Goal: Check status: Check status

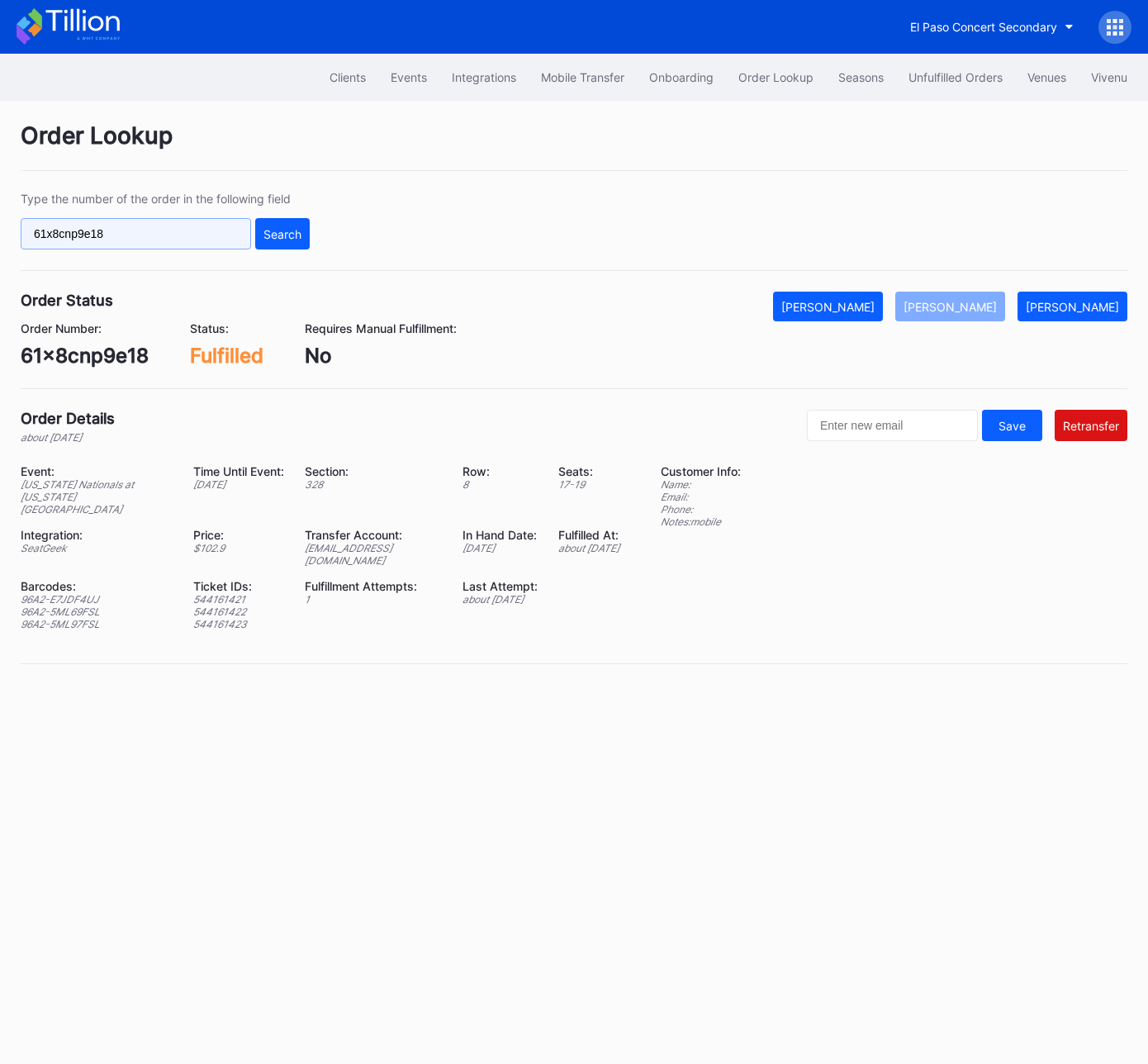
click at [126, 230] on input "61x8cnp9e18" at bounding box center [136, 233] width 230 height 31
paste input "273084370"
click at [308, 234] on button "Search" at bounding box center [282, 233] width 55 height 31
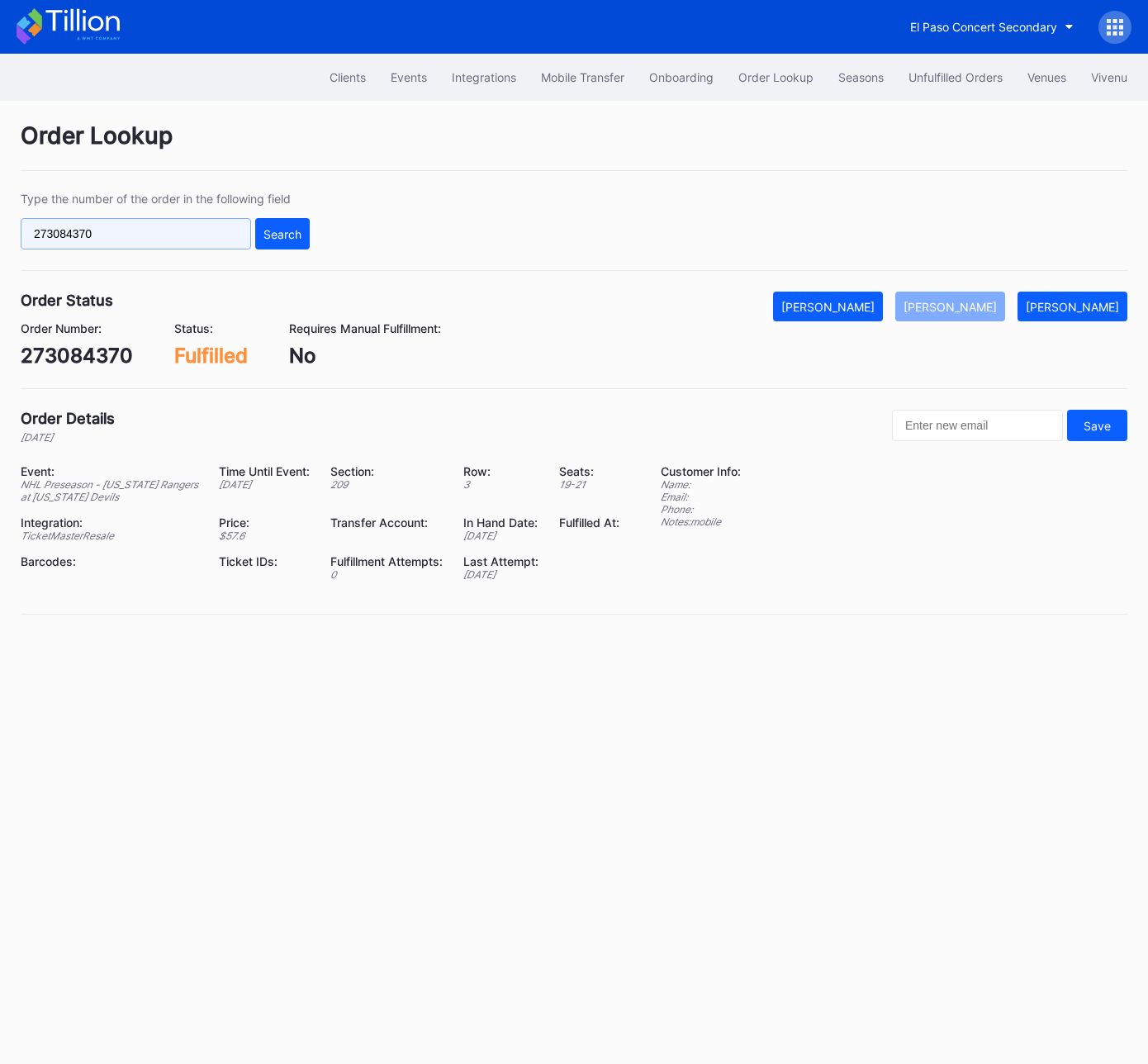
click at [179, 233] on input "273084370" at bounding box center [136, 233] width 230 height 31
drag, startPoint x: 179, startPoint y: 233, endPoint x: 201, endPoint y: 234, distance: 21.5
click at [179, 233] on input "273084370" at bounding box center [136, 233] width 230 height 31
paste input "625924293"
click at [274, 232] on div "Search" at bounding box center [282, 234] width 38 height 14
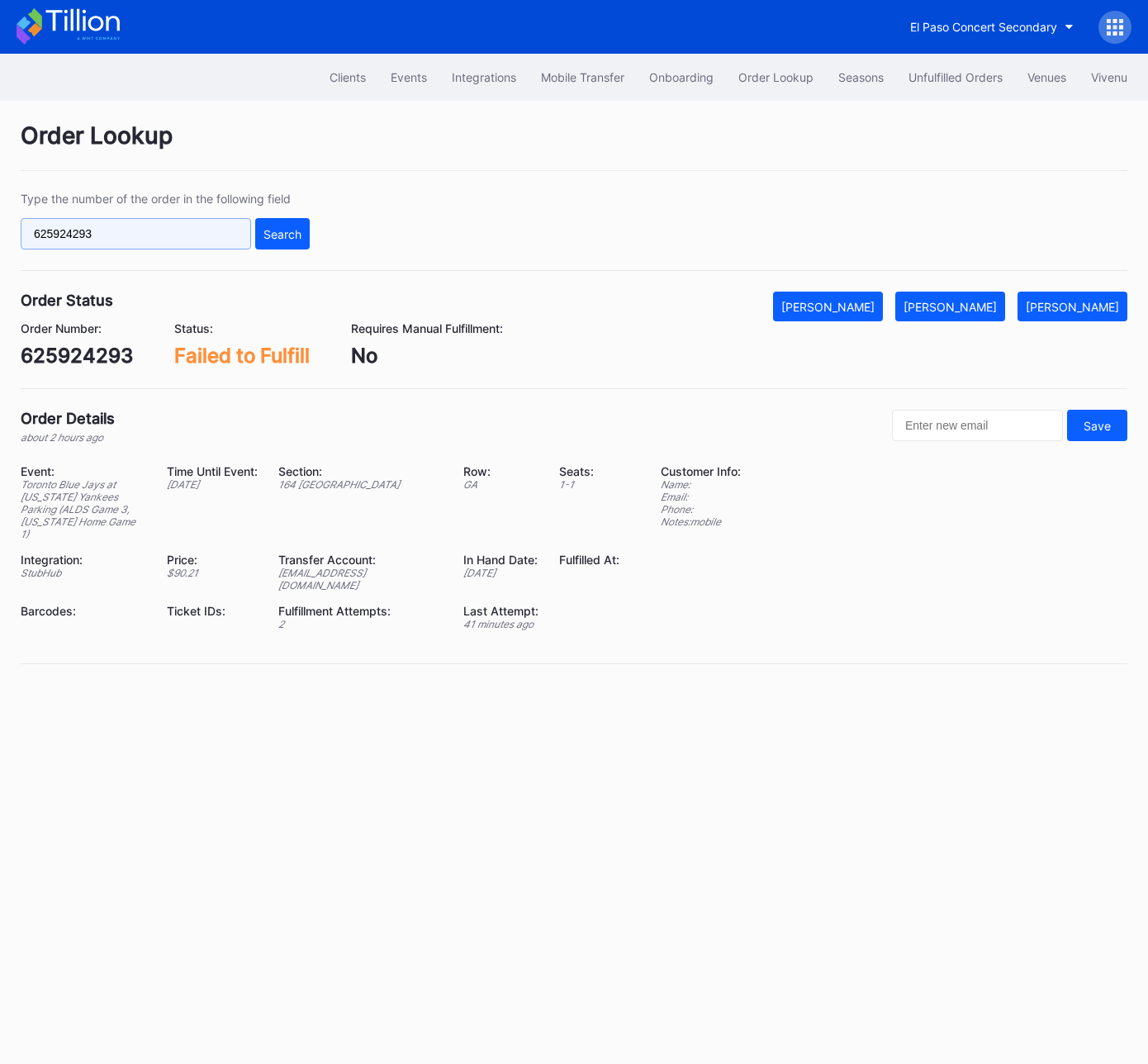
click at [183, 231] on input "625924293" at bounding box center [136, 233] width 230 height 31
paste input "562165505"
type input "562165505"
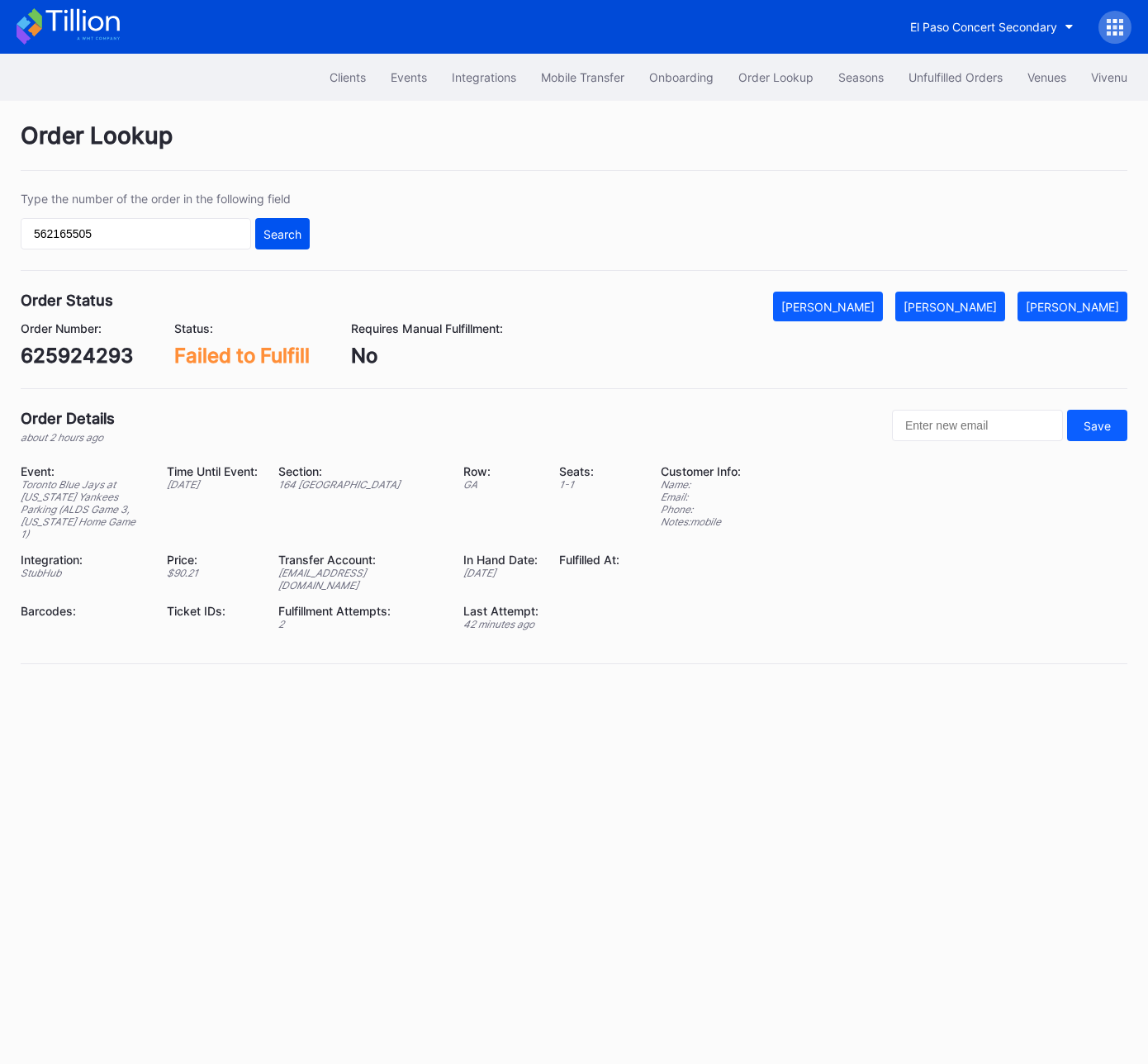
click at [263, 229] on div "Search" at bounding box center [282, 234] width 38 height 14
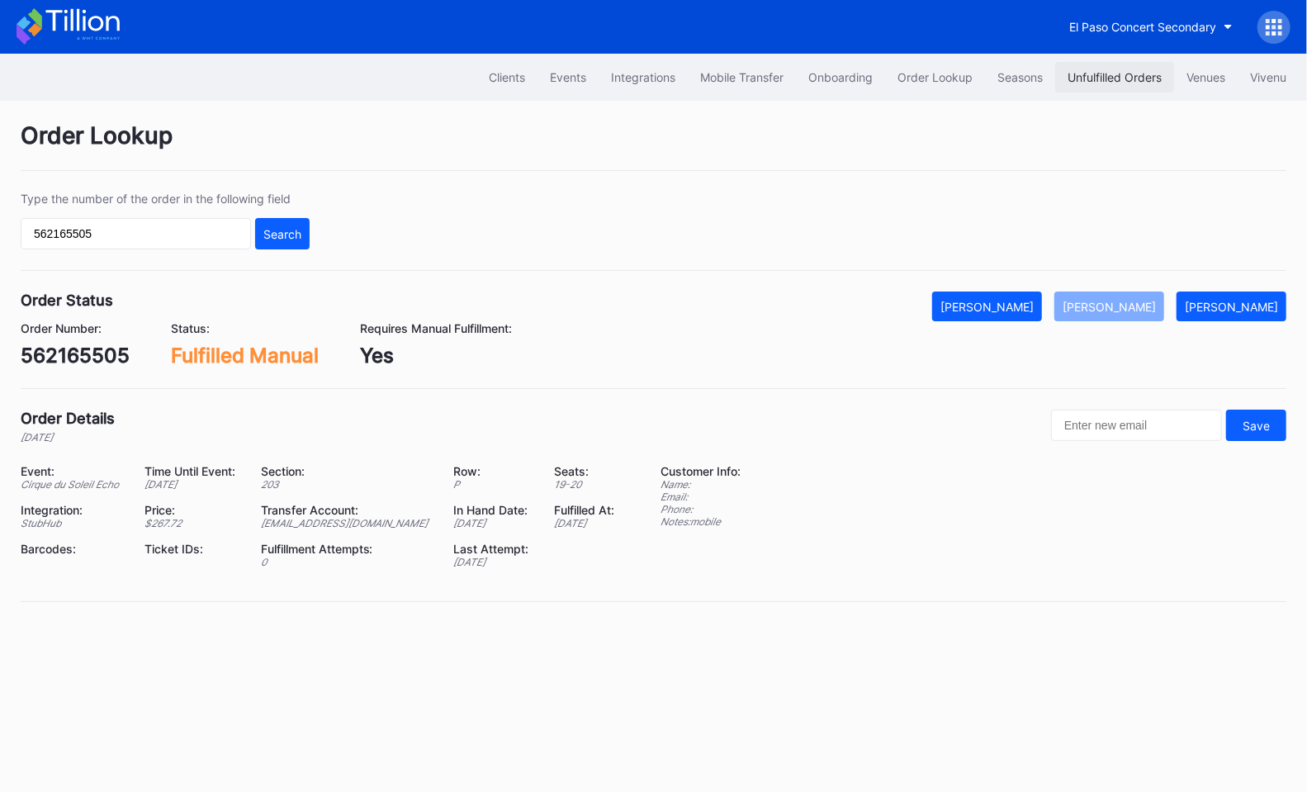
click at [1131, 75] on div "Unfulfilled Orders" at bounding box center [1115, 77] width 94 height 14
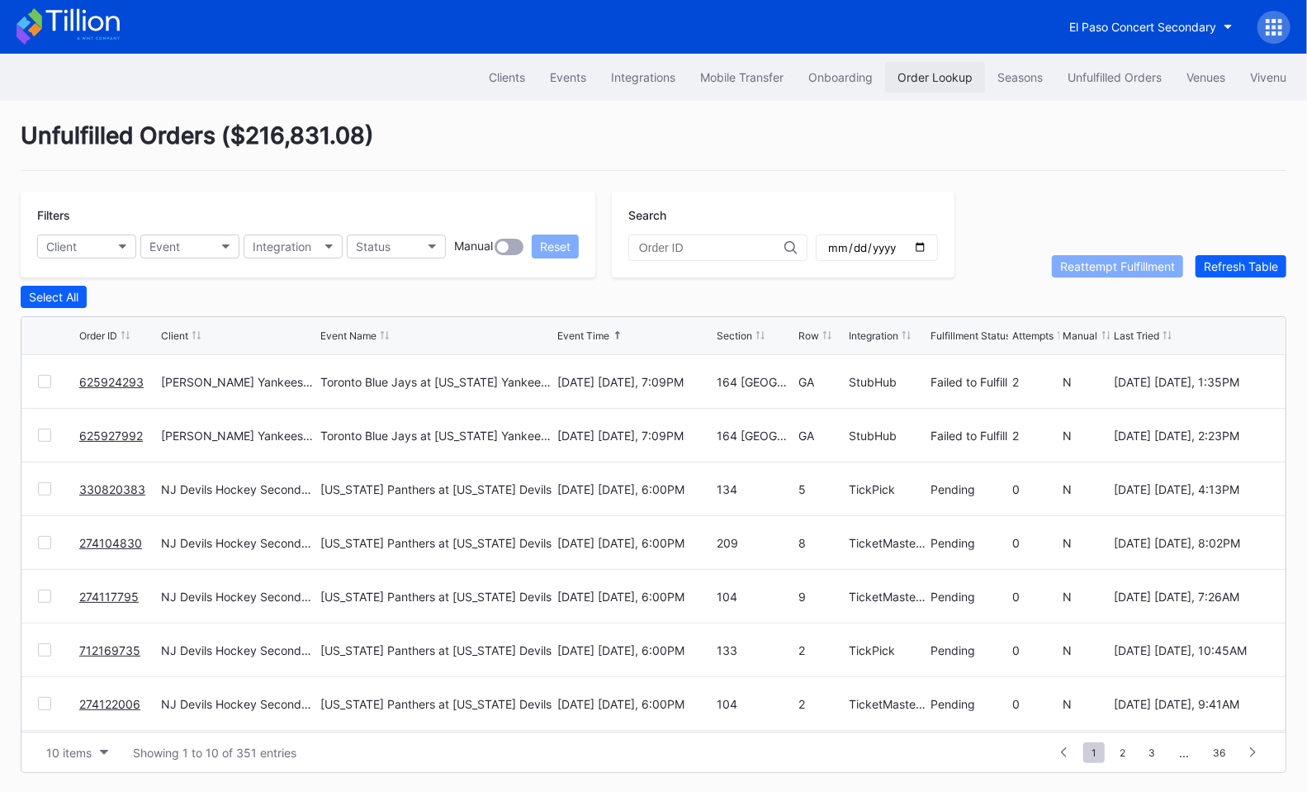
click at [915, 74] on div "Order Lookup" at bounding box center [935, 77] width 75 height 14
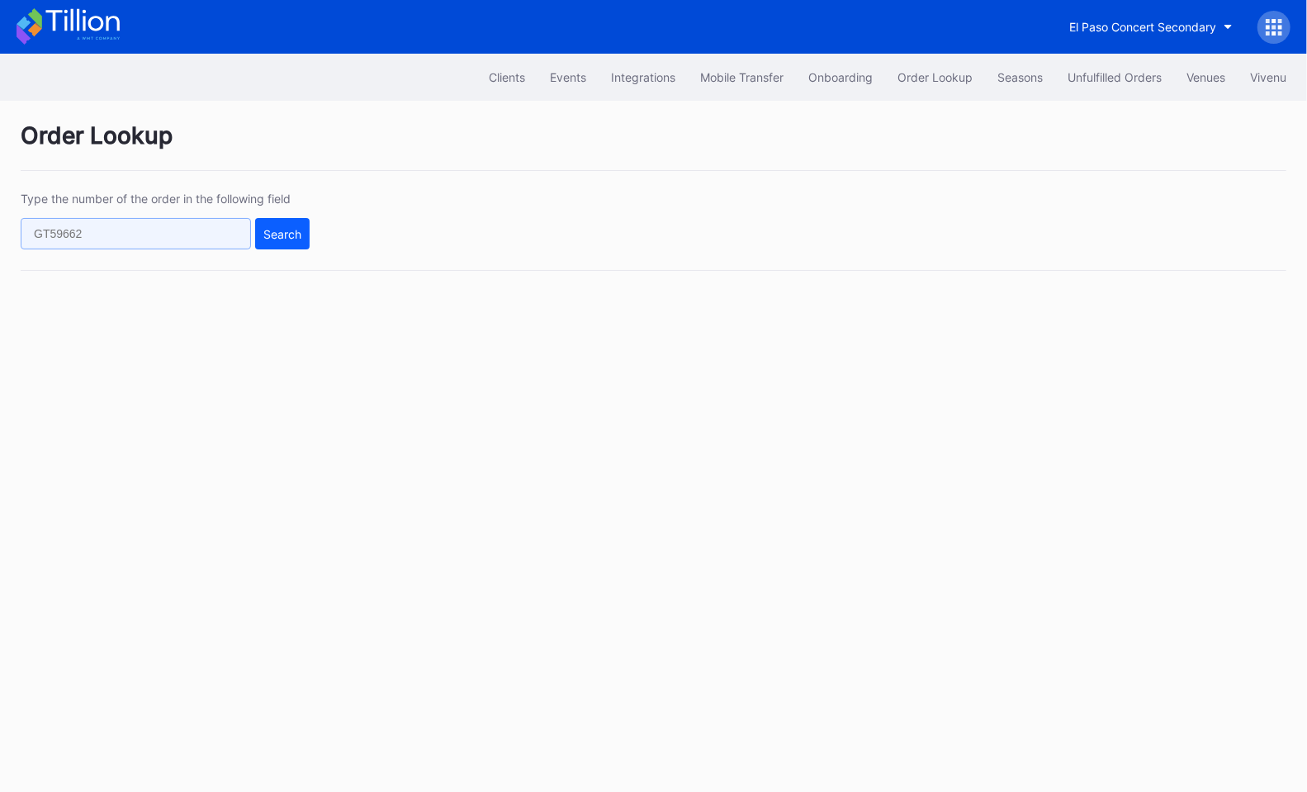
click at [87, 244] on input "text" at bounding box center [136, 233] width 230 height 31
paste input "138403767"
type input "138403767"
click at [288, 232] on div "Search" at bounding box center [282, 234] width 38 height 14
click at [273, 237] on div "Search" at bounding box center [282, 234] width 38 height 14
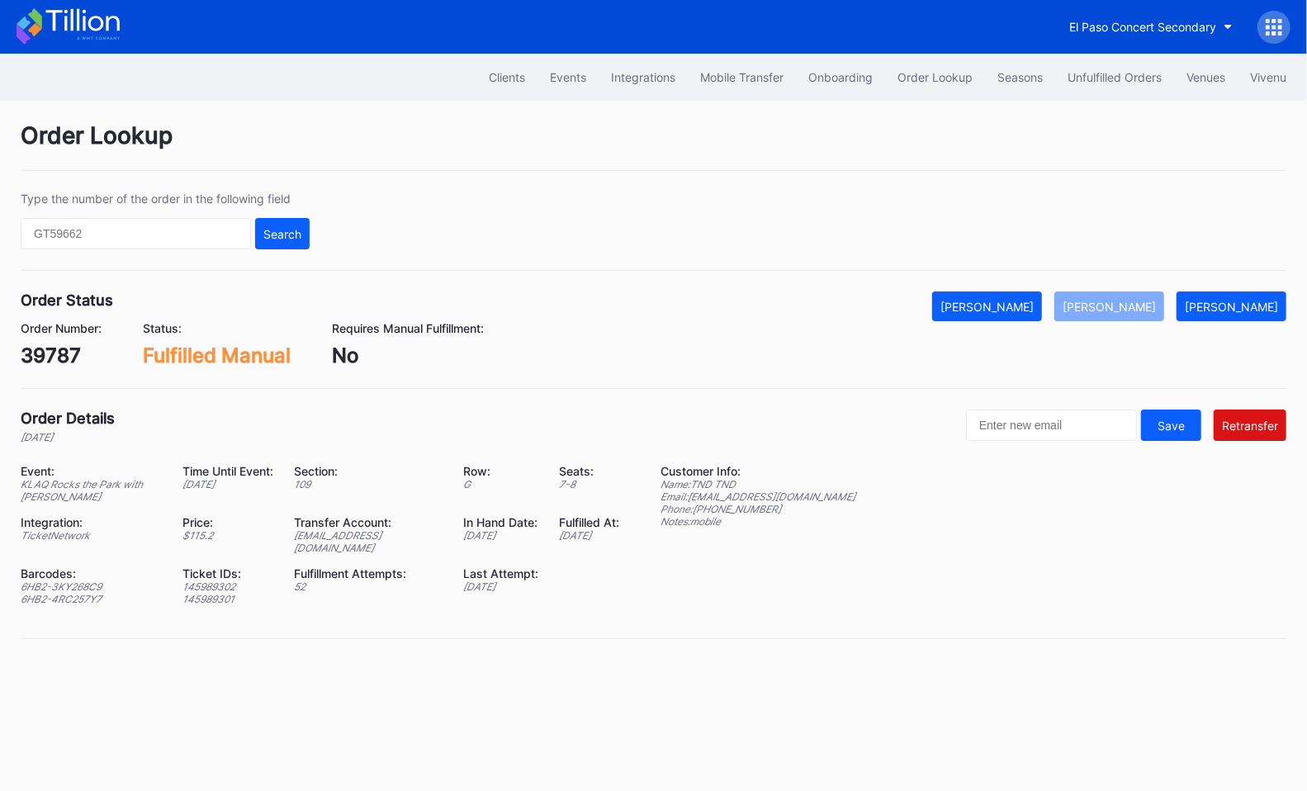
click at [60, 353] on div "39787" at bounding box center [61, 356] width 81 height 24
copy div "39787"
click at [57, 363] on div "39787" at bounding box center [61, 356] width 81 height 24
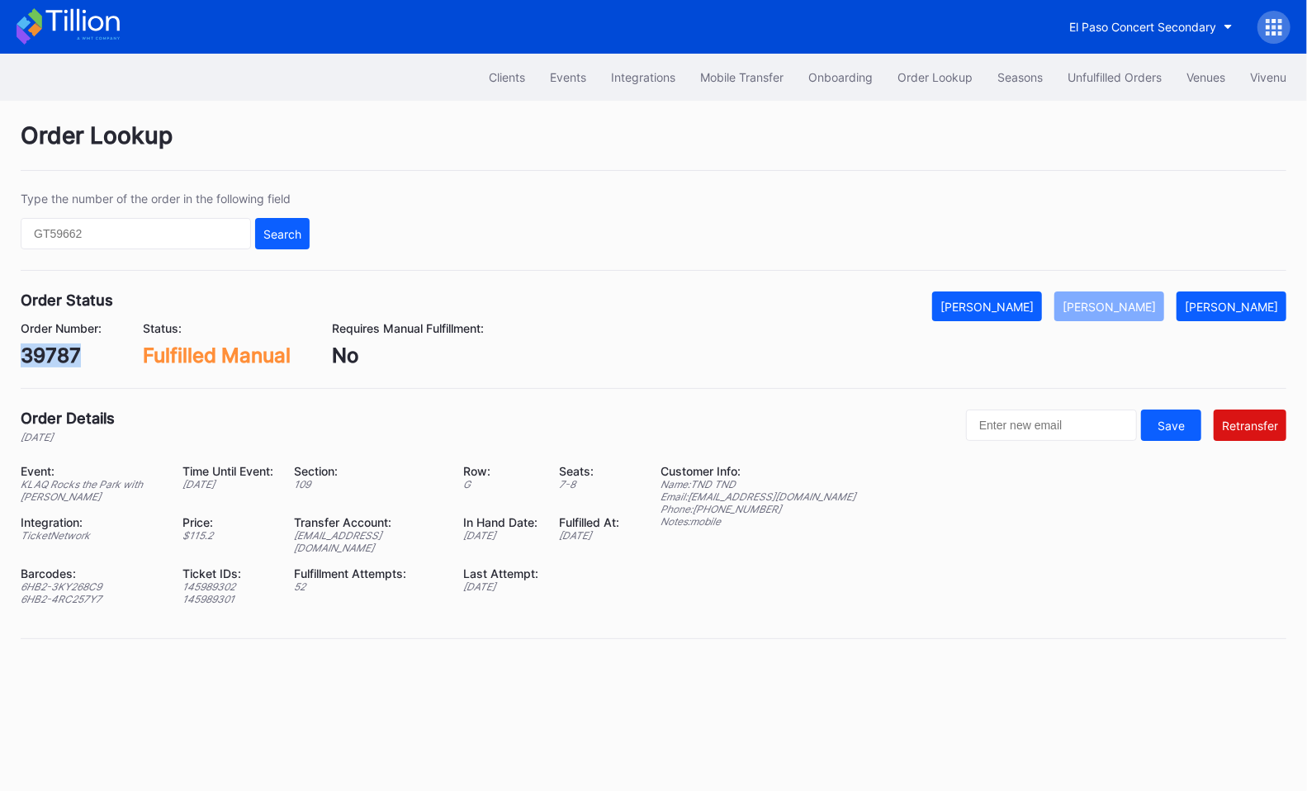
copy div "39787"
click at [66, 354] on div "39787" at bounding box center [61, 356] width 81 height 24
copy div "39787"
click at [198, 230] on input "text" at bounding box center [136, 233] width 230 height 31
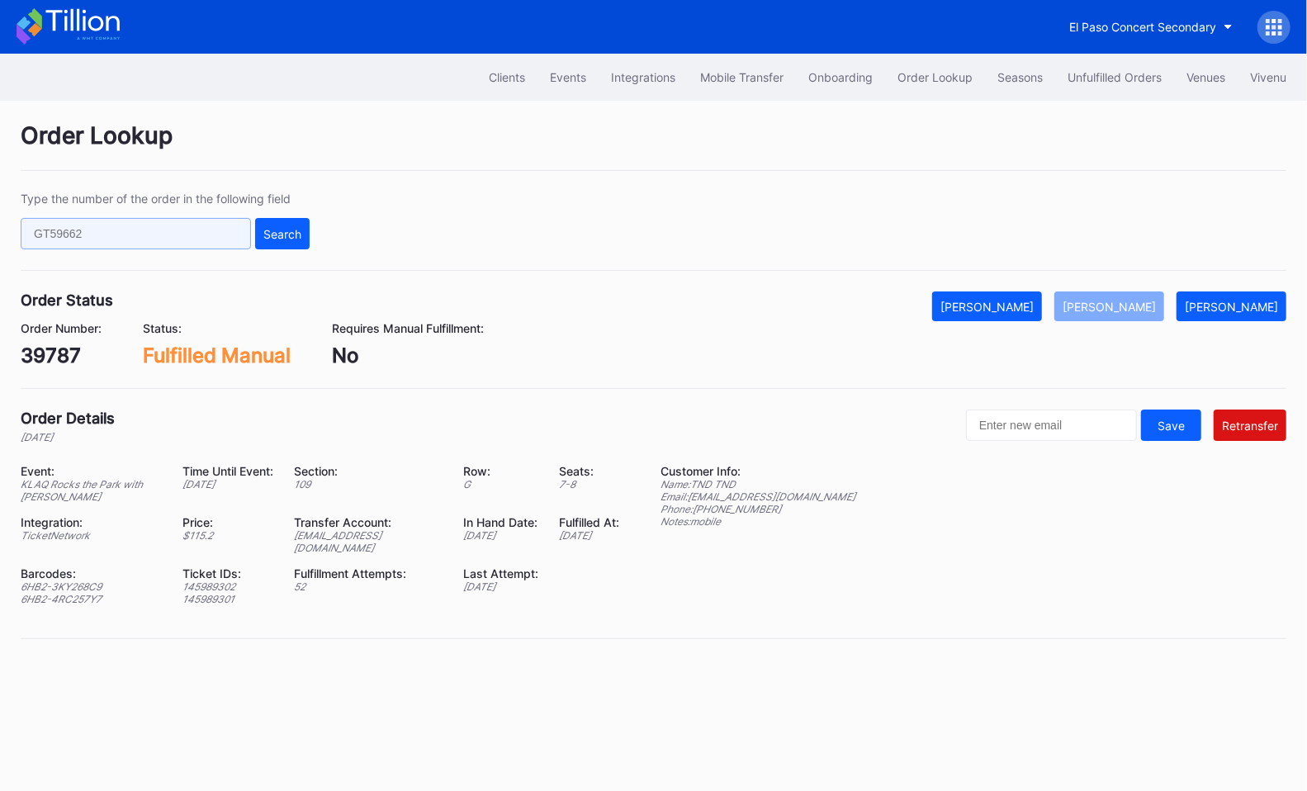
click at [198, 230] on input "text" at bounding box center [136, 233] width 230 height 31
paste input "50415931"
type input "50415931"
click at [292, 230] on div "Search" at bounding box center [282, 234] width 38 height 14
